Goal: Information Seeking & Learning: Compare options

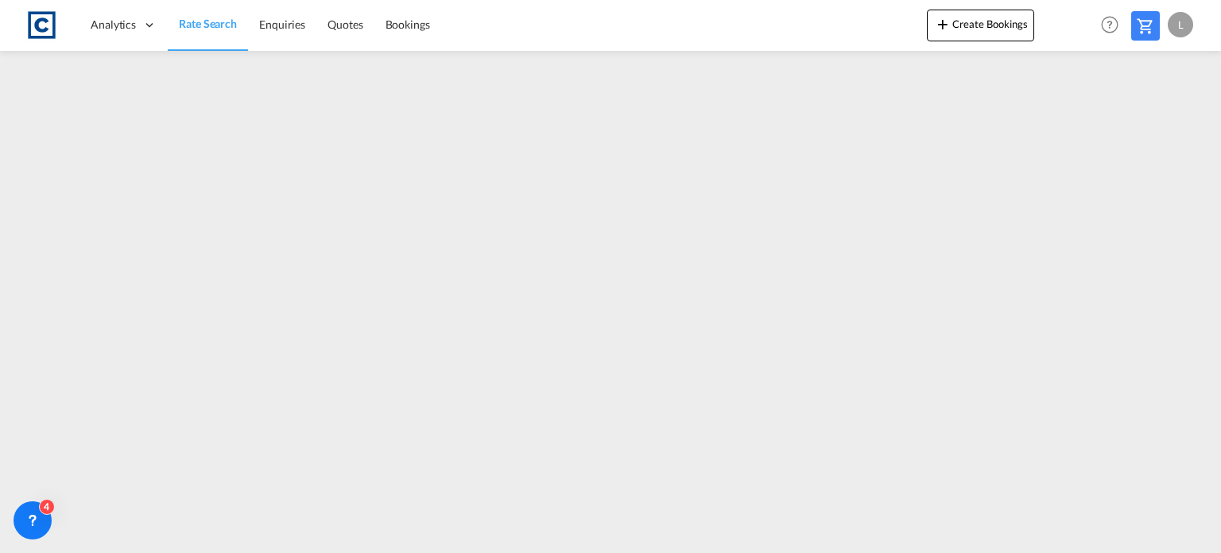
click at [198, 21] on span "Rate Search" at bounding box center [208, 24] width 58 height 14
click at [200, 17] on span "Rate Search" at bounding box center [208, 24] width 58 height 14
click at [203, 24] on span "Rate Search" at bounding box center [208, 24] width 58 height 14
